Goal: Task Accomplishment & Management: Manage account settings

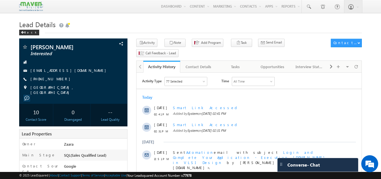
click at [181, 97] on div "Today" at bounding box center [249, 97] width 225 height 5
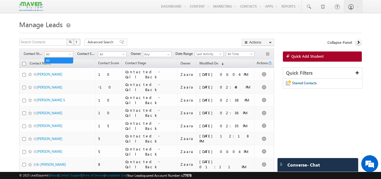
click at [70, 53] on span at bounding box center [70, 55] width 5 height 5
click at [67, 60] on link "All" at bounding box center [59, 60] width 28 height 5
click at [315, 59] on link "Quick Add Student" at bounding box center [322, 56] width 79 height 10
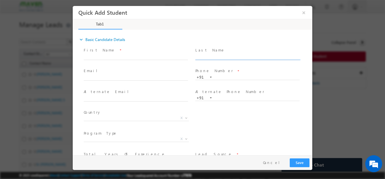
click at [214, 56] on input "text" at bounding box center [248, 57] width 104 height 6
click at [217, 79] on input "text" at bounding box center [248, 77] width 104 height 6
type input "9686841226"
click at [235, 68] on span "Phone Number *" at bounding box center [248, 71] width 104 height 6
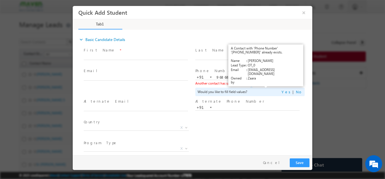
click at [261, 83] on link "View Details" at bounding box center [266, 83] width 17 height 4
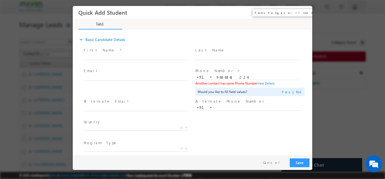
click at [303, 12] on button "×" at bounding box center [304, 12] width 10 height 10
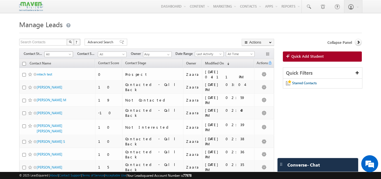
click at [70, 56] on span at bounding box center [70, 55] width 5 height 5
click at [62, 60] on link "All" at bounding box center [59, 60] width 28 height 5
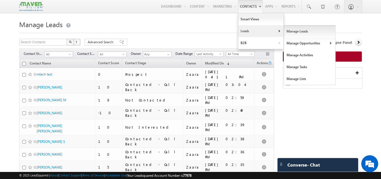
click at [298, 33] on link "Manage Leads" at bounding box center [310, 31] width 52 height 12
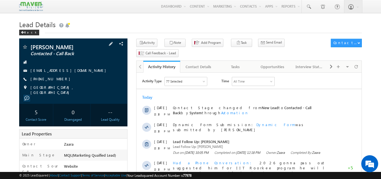
click at [81, 71] on div "adnanahmed68517@gmail.com" at bounding box center [73, 71] width 103 height 6
copy div "adnanahmed68517@gmail.com"
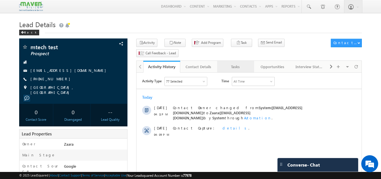
click at [234, 63] on div "Tasks" at bounding box center [235, 66] width 27 height 7
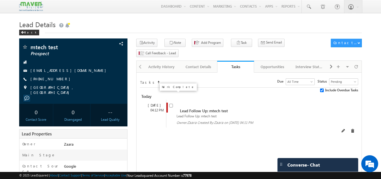
click at [171, 104] on input "checkbox" at bounding box center [171, 106] width 4 height 4
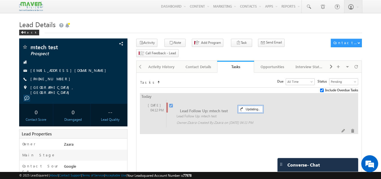
checkbox input "false"
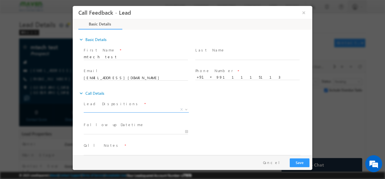
click at [97, 111] on span "X" at bounding box center [136, 109] width 105 height 6
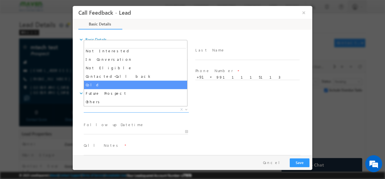
scroll to position [25, 0]
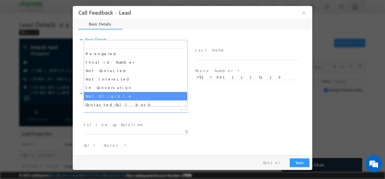
select select "Not Eligible"
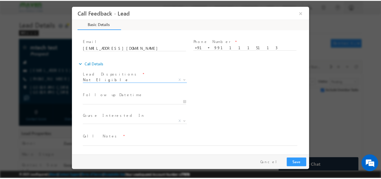
scroll to position [30, 0]
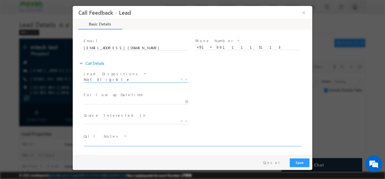
click at [114, 142] on textarea at bounding box center [192, 142] width 217 height 6
type textarea "Test lead"
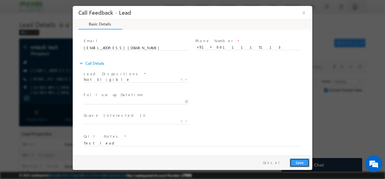
click at [301, 163] on button "Save" at bounding box center [300, 162] width 20 height 9
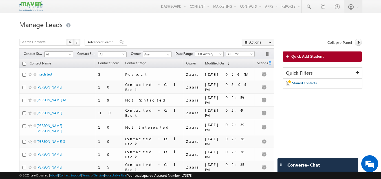
click at [68, 53] on span at bounding box center [70, 55] width 5 height 5
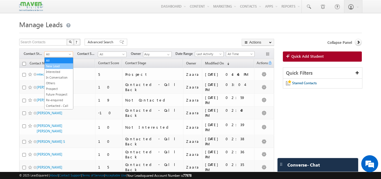
click at [62, 67] on link "New Lead" at bounding box center [59, 65] width 28 height 5
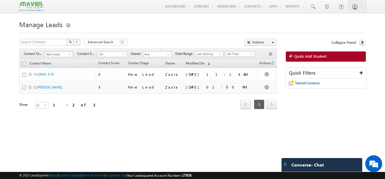
click at [69, 54] on span at bounding box center [70, 55] width 5 height 5
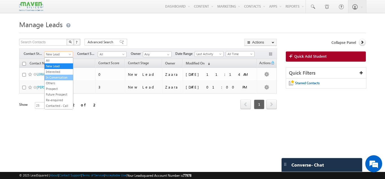
click at [62, 78] on link "In Conversation" at bounding box center [59, 77] width 28 height 5
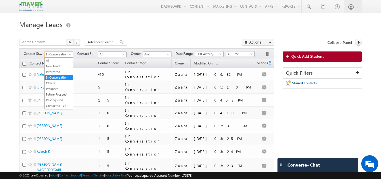
click at [69, 54] on span at bounding box center [70, 55] width 5 height 5
click at [55, 67] on link "New Lead" at bounding box center [59, 65] width 28 height 5
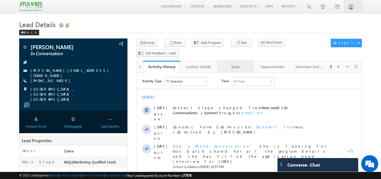
click at [242, 61] on link "Tasks" at bounding box center [235, 67] width 37 height 12
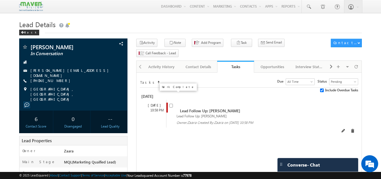
click at [170, 104] on input "checkbox" at bounding box center [171, 106] width 4 height 4
checkbox input "false"
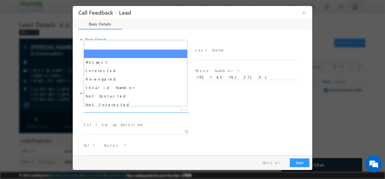
click at [124, 110] on span "X" at bounding box center [136, 109] width 105 height 6
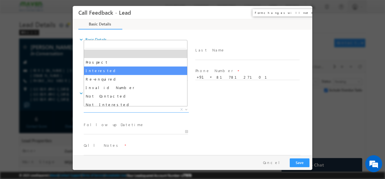
click at [302, 12] on button "×" at bounding box center [304, 12] width 10 height 10
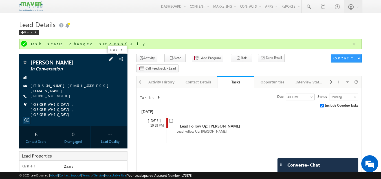
click at [114, 60] on span at bounding box center [111, 59] width 6 height 6
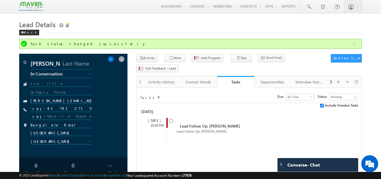
click at [56, 76] on span "In Conversation" at bounding box center [56, 73] width 52 height 5
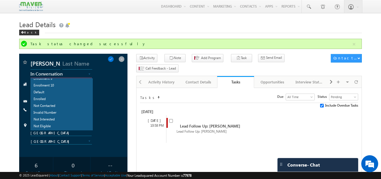
scroll to position [110, 0]
click at [48, 127] on link "Enrolled" at bounding box center [62, 127] width 62 height 6
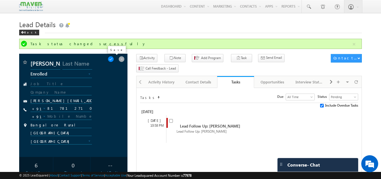
click at [114, 60] on span at bounding box center [111, 59] width 6 height 6
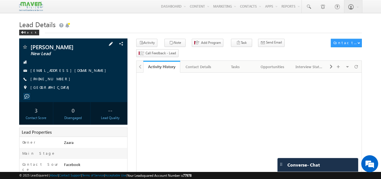
click at [113, 44] on span at bounding box center [111, 44] width 6 height 6
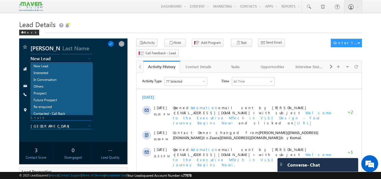
click at [51, 60] on span "New Lead" at bounding box center [56, 58] width 52 height 5
click at [46, 110] on link "Enrolled" at bounding box center [62, 112] width 62 height 6
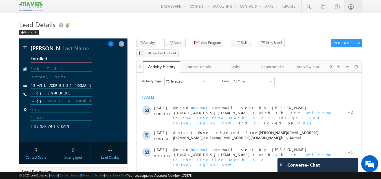
scroll to position [0, 0]
click at [114, 43] on span at bounding box center [111, 44] width 6 height 6
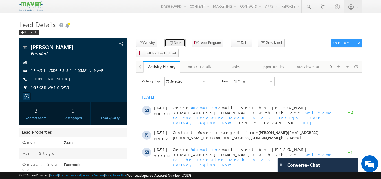
click at [170, 42] on icon "button" at bounding box center [171, 42] width 5 height 5
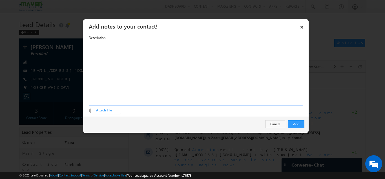
click at [132, 70] on div at bounding box center [196, 73] width 214 height 63
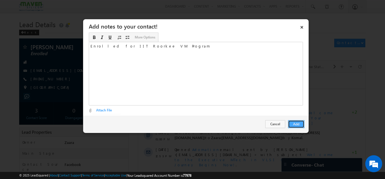
click at [300, 124] on button "Add" at bounding box center [296, 124] width 16 height 8
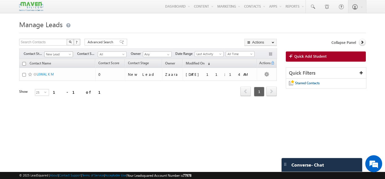
click at [71, 54] on span at bounding box center [70, 55] width 5 height 5
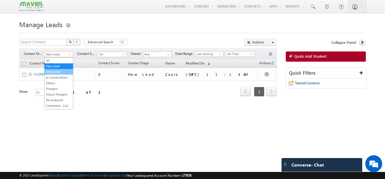
click at [64, 73] on link "Interested" at bounding box center [59, 71] width 28 height 5
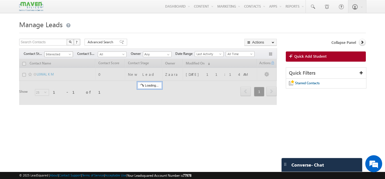
click at [64, 57] on span "Interested" at bounding box center [58, 54] width 27 height 5
click at [64, 59] on link "All" at bounding box center [59, 60] width 28 height 5
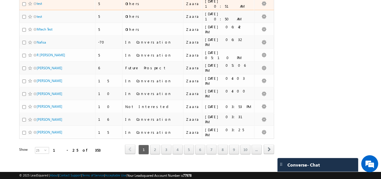
scroll to position [256, 0]
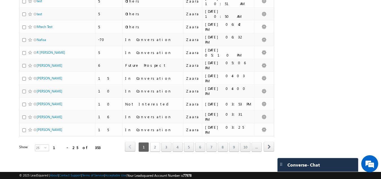
click at [154, 145] on link "2" at bounding box center [155, 147] width 10 height 10
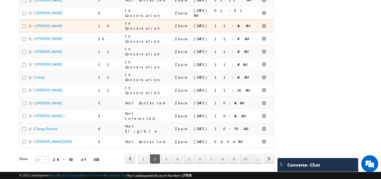
scroll to position [258, 0]
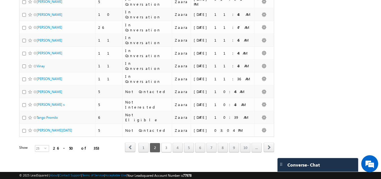
click at [168, 145] on link "3" at bounding box center [166, 147] width 10 height 10
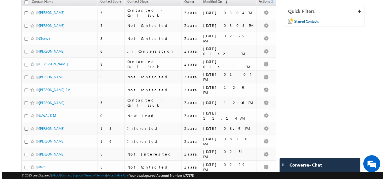
scroll to position [0, 0]
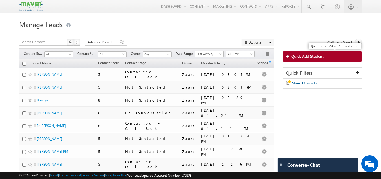
click at [303, 60] on link "Quick Add Student" at bounding box center [322, 56] width 79 height 10
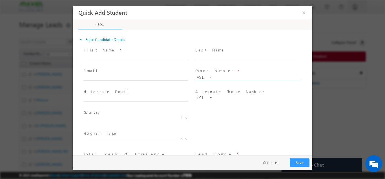
paste input "8698681601"
type input "8698681601"
click at [223, 64] on span at bounding box center [248, 62] width 104 height 6
click at [95, 58] on input "text" at bounding box center [136, 57] width 104 height 6
type input "Saurabh"
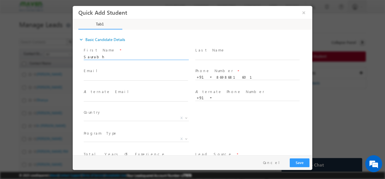
click at [225, 119] on div "Country * Afghanistan Albania Algeria Andorra Angola Antigua and Barbuda Argent…" at bounding box center [198, 118] width 230 height 21
click at [303, 12] on button "×" at bounding box center [304, 12] width 10 height 10
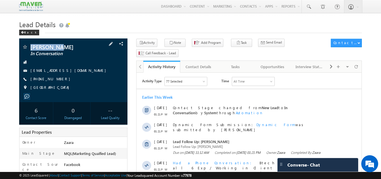
drag, startPoint x: 30, startPoint y: 47, endPoint x: 56, endPoint y: 46, distance: 26.2
click at [56, 46] on span "[PERSON_NAME]" at bounding box center [63, 47] width 67 height 6
copy span "Sai Kalyan"
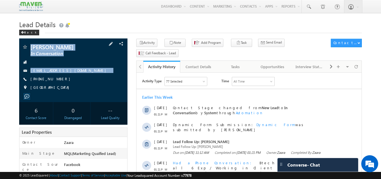
drag, startPoint x: 60, startPoint y: 81, endPoint x: 32, endPoint y: 48, distance: 43.2
click at [32, 48] on div "Sai Kalyan In Conversation kalyansaimenta@gmail.com +91-7799559501" at bounding box center [73, 68] width 103 height 49
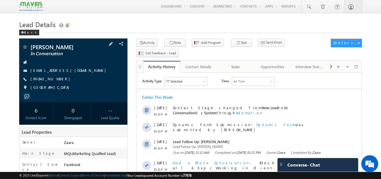
click at [67, 86] on div "[GEOGRAPHIC_DATA]" at bounding box center [73, 88] width 103 height 6
drag, startPoint x: 60, startPoint y: 80, endPoint x: 27, endPoint y: 75, distance: 33.7
click at [27, 75] on div "Sai Kalyan In Conversation kalyansaimenta@gmail.com +91-7799559501" at bounding box center [73, 68] width 103 height 49
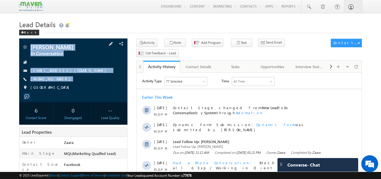
drag, startPoint x: 44, startPoint y: 89, endPoint x: 20, endPoint y: 43, distance: 51.4
click at [20, 43] on div "Sai Kalyan In Conversation kalyansaimenta@gmail.com India" at bounding box center [73, 69] width 109 height 63
copy div "Sai Kalyan In Conversation kalyansaimenta@gmail.com +91-7799559501"
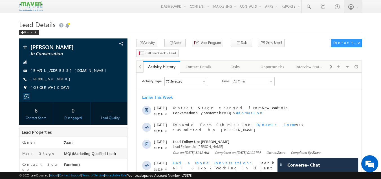
click at [109, 27] on h1 "Lead Details" at bounding box center [190, 23] width 343 height 11
click at [238, 63] on div "Tasks" at bounding box center [235, 66] width 27 height 7
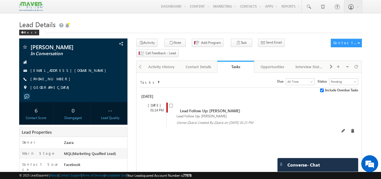
click at [170, 102] on span at bounding box center [172, 107] width 6 height 10
click at [171, 104] on input "checkbox" at bounding box center [171, 106] width 4 height 4
checkbox input "false"
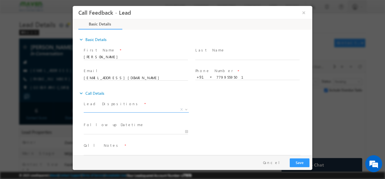
scroll to position [9, 0]
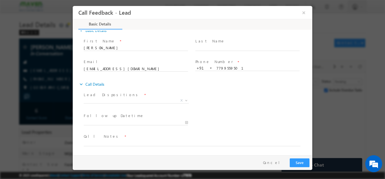
click at [99, 103] on span "X" at bounding box center [136, 101] width 105 height 6
click at [99, 101] on span "X" at bounding box center [136, 100] width 105 height 6
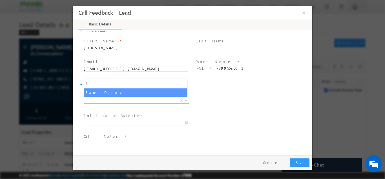
type input "f"
select select "Future Prospect"
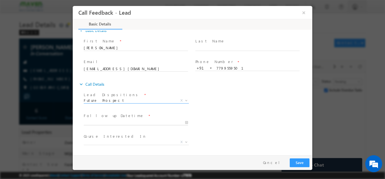
type input "04/09/2025 4:57 PM"
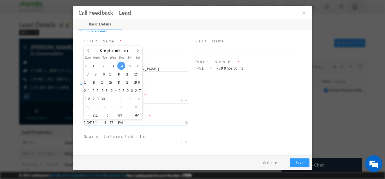
click at [102, 123] on input "04/09/2025 4:57 PM" at bounding box center [136, 122] width 104 height 6
click at [136, 51] on icon at bounding box center [138, 50] width 4 height 4
type input "2026"
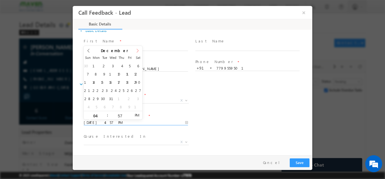
click at [136, 51] on icon at bounding box center [138, 50] width 4 height 4
type input "19/02/2026 4:57 PM"
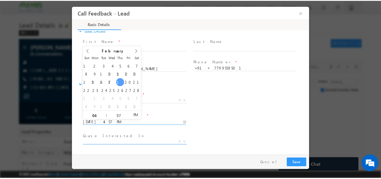
scroll to position [30, 0]
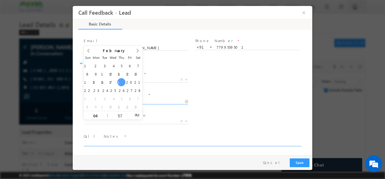
click at [120, 140] on textarea at bounding box center [192, 142] width 217 height 6
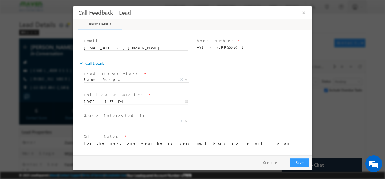
type textarea "For the next one year he is very much busy so he will plan only next July batch"
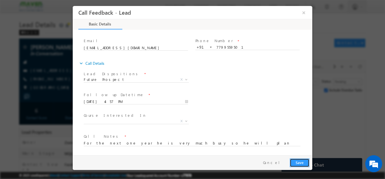
click at [303, 159] on button "Save" at bounding box center [300, 162] width 20 height 9
